Goal: Transaction & Acquisition: Obtain resource

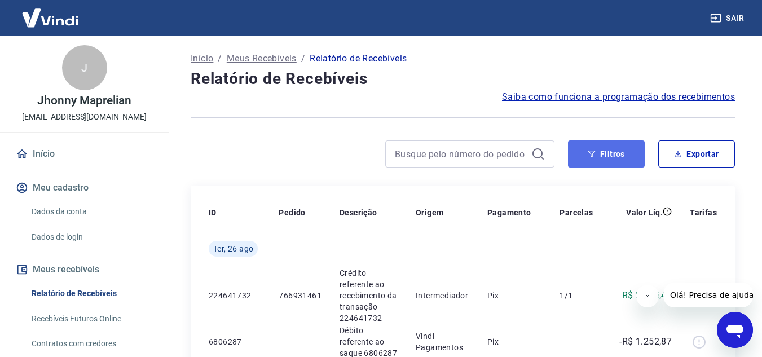
click at [584, 146] on button "Filtros" at bounding box center [606, 153] width 77 height 27
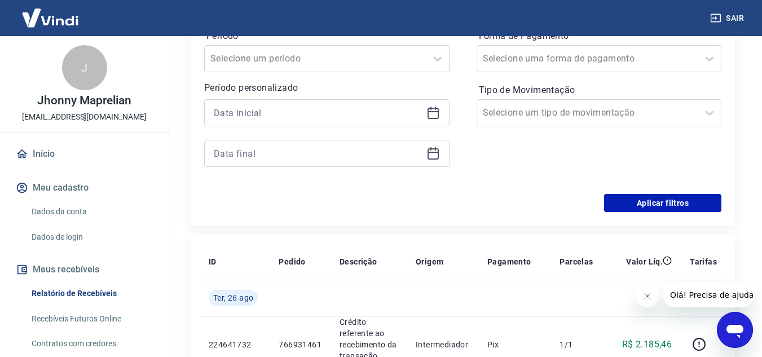
scroll to position [226, 0]
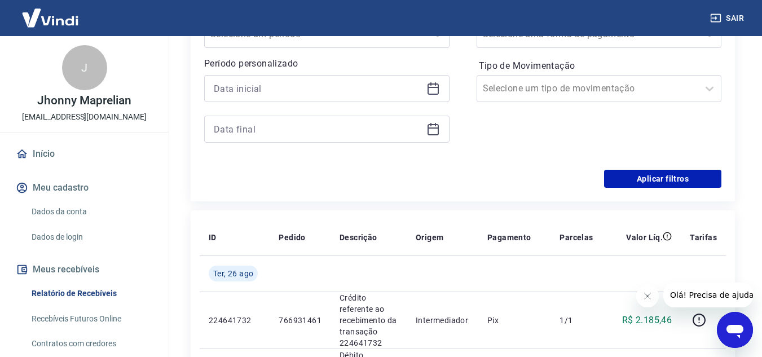
click at [429, 90] on icon at bounding box center [433, 89] width 14 height 14
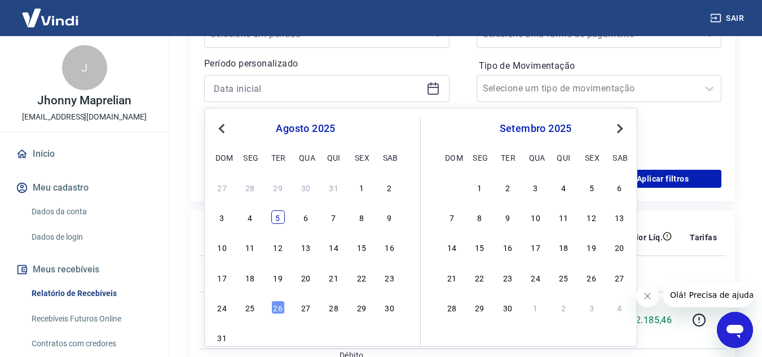
click at [272, 221] on div "5" at bounding box center [278, 217] width 14 height 14
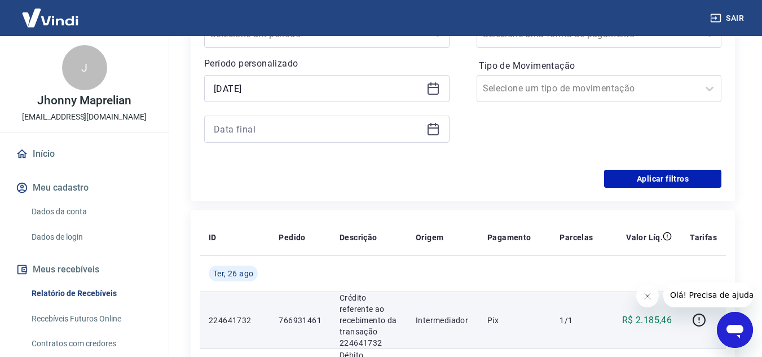
type input "[DATE]"
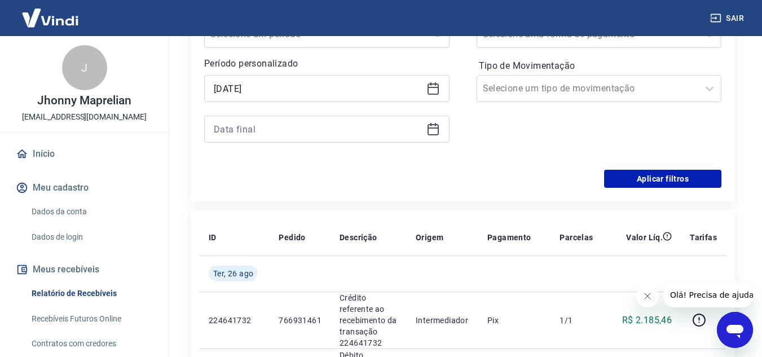
click at [429, 130] on icon at bounding box center [433, 129] width 14 height 14
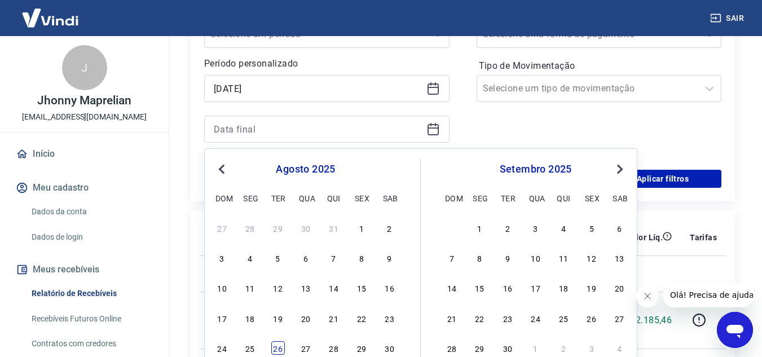
click at [283, 350] on div "26" at bounding box center [278, 348] width 14 height 14
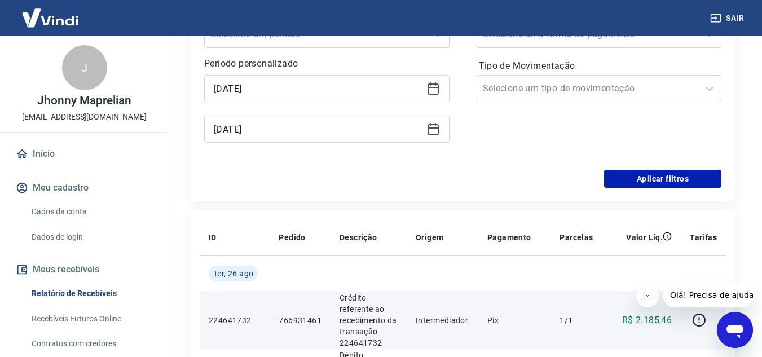
type input "[DATE]"
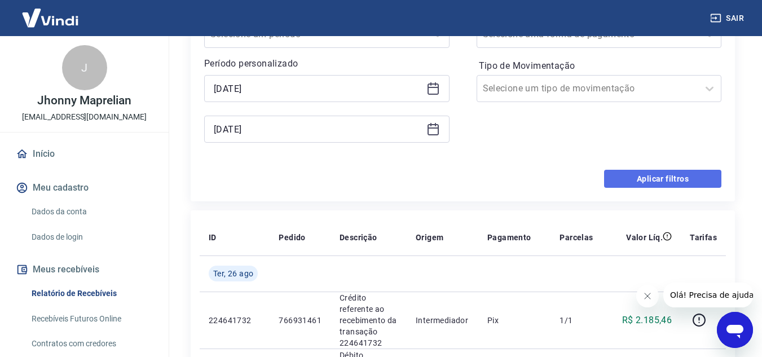
click at [639, 175] on button "Aplicar filtros" at bounding box center [662, 179] width 117 height 18
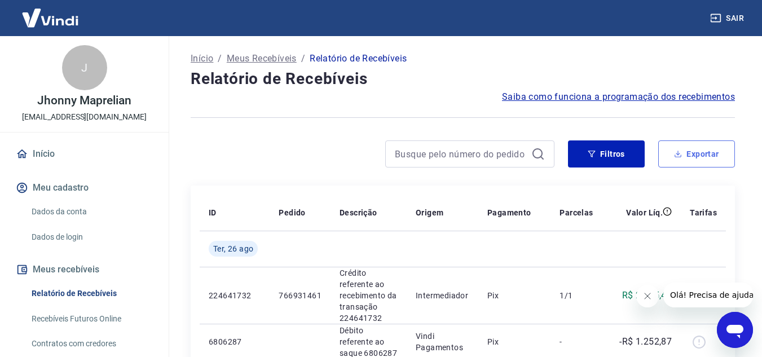
click at [696, 156] on button "Exportar" at bounding box center [696, 153] width 77 height 27
type input "[DATE]"
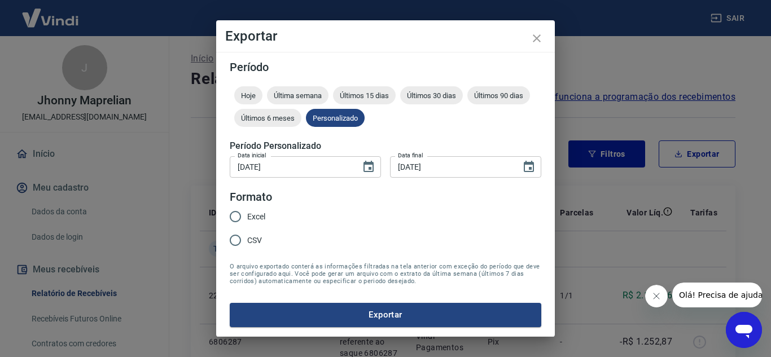
click at [248, 212] on span "Excel" at bounding box center [256, 217] width 18 height 12
click at [247, 212] on input "Excel" at bounding box center [235, 217] width 24 height 24
radio input "true"
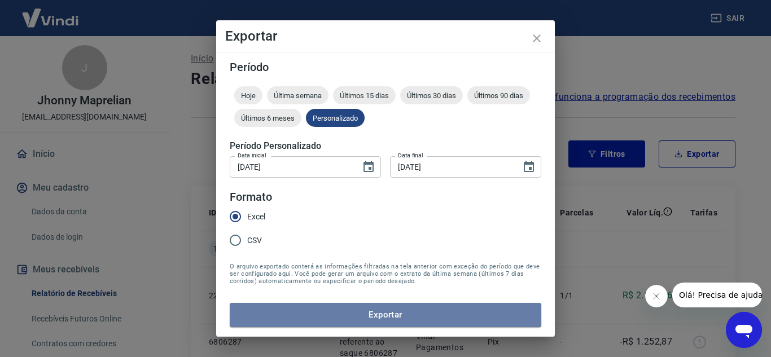
click at [309, 314] on button "Exportar" at bounding box center [385, 315] width 311 height 24
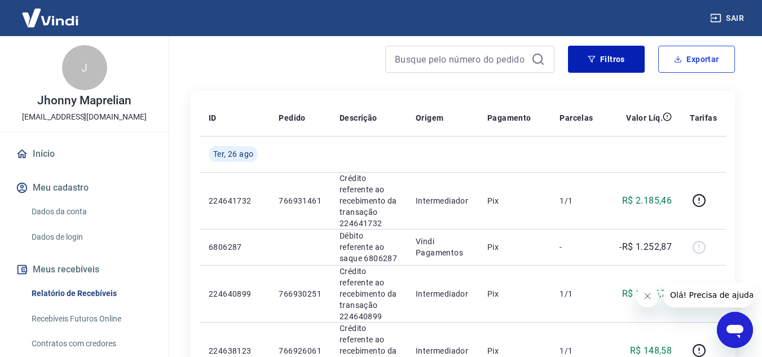
scroll to position [113, 0]
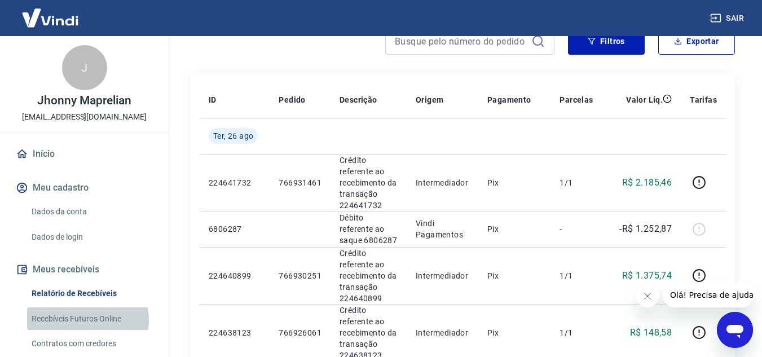
click at [86, 320] on link "Recebíveis Futuros Online" at bounding box center [91, 318] width 128 height 23
